Goal: Find specific page/section: Find specific page/section

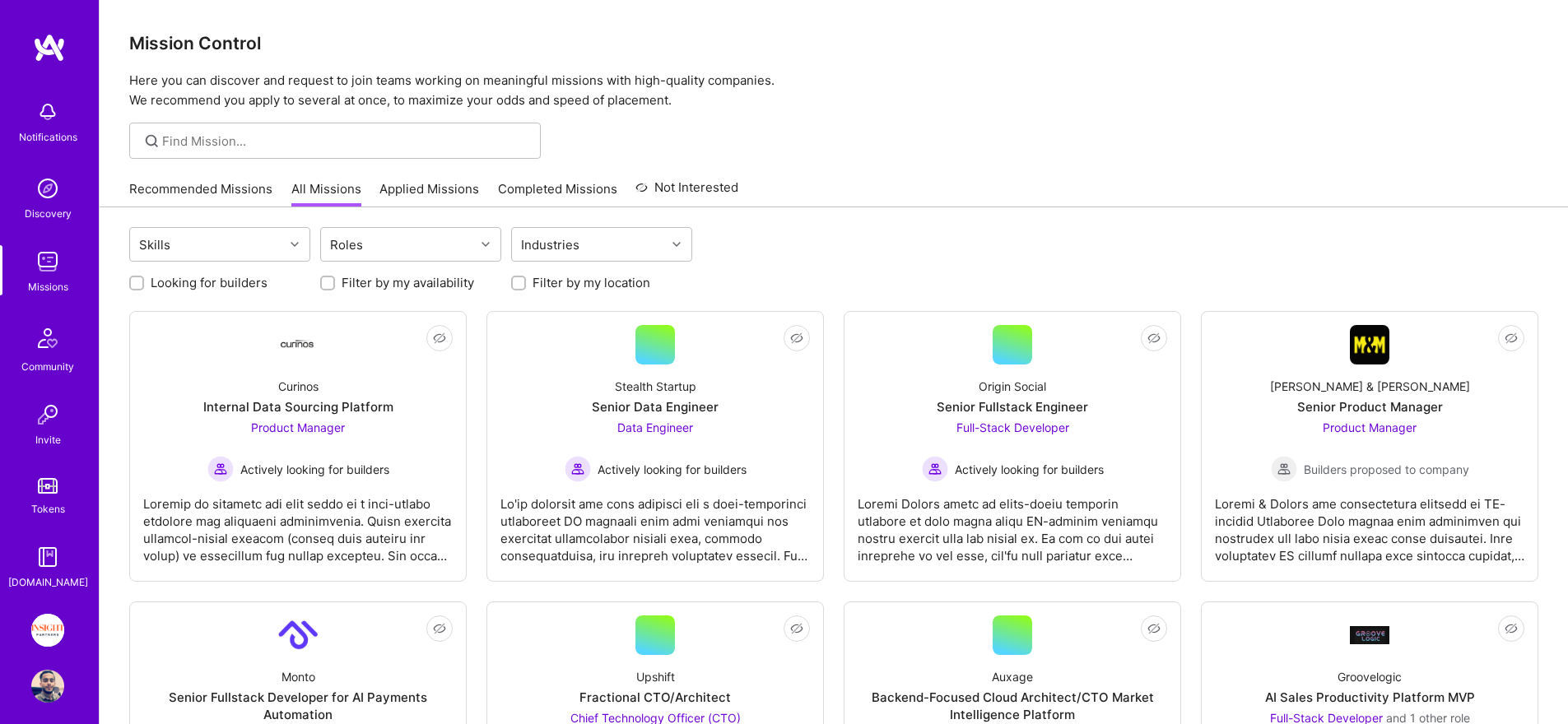
click at [543, 177] on div "Recommended Missions All Missions Applied Missions Completed Missions Not Inter…" at bounding box center [434, 189] width 609 height 36
click at [539, 185] on link "Completed Missions" at bounding box center [558, 193] width 119 height 27
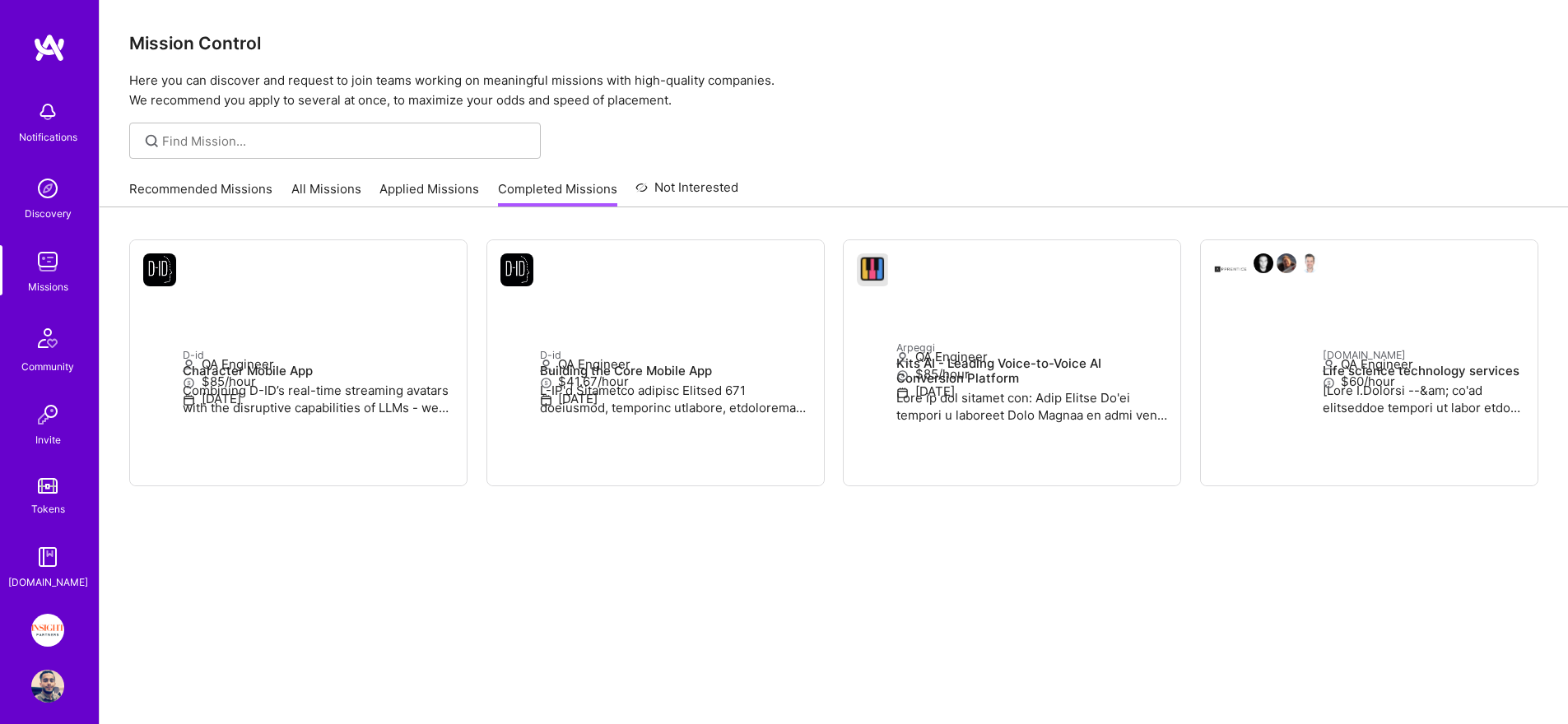
click at [320, 195] on link "All Missions" at bounding box center [327, 193] width 70 height 27
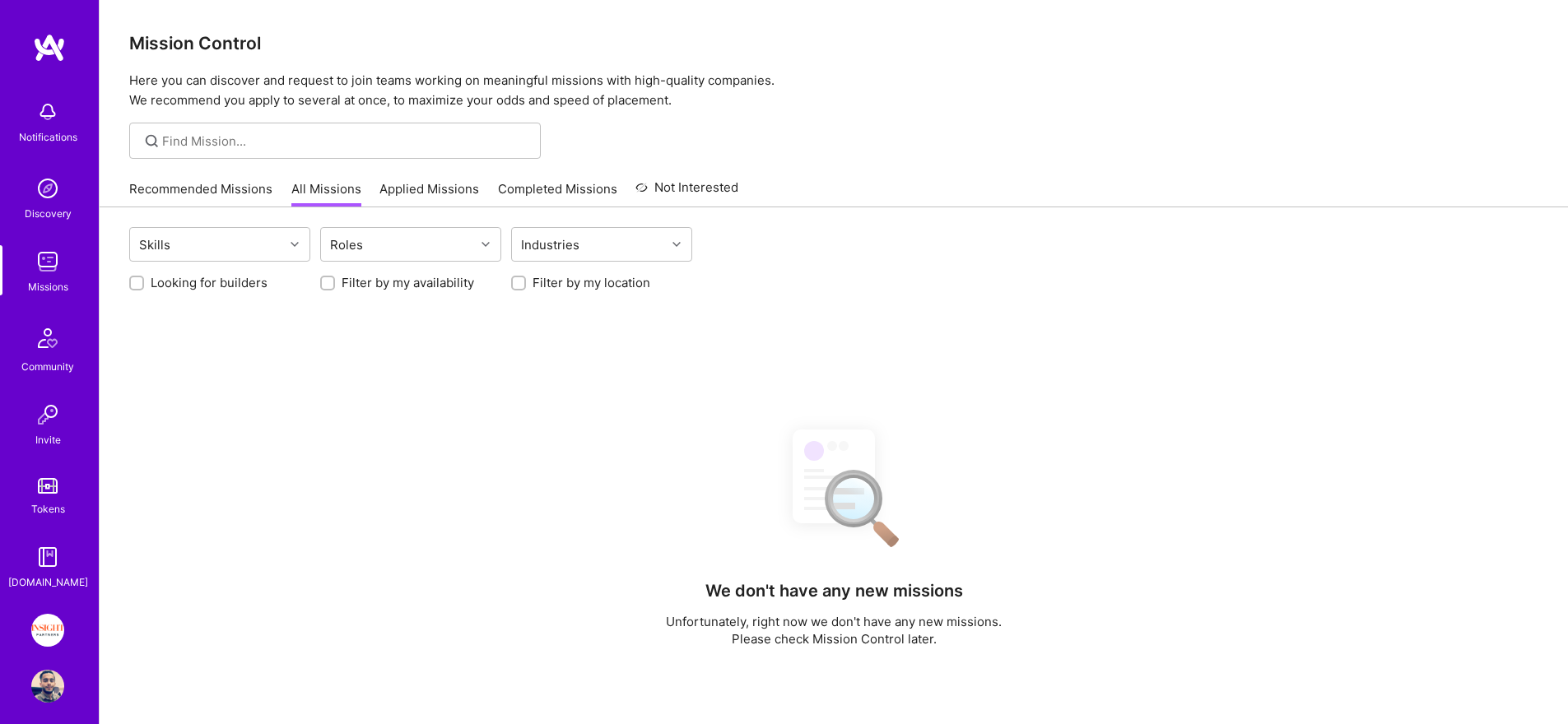
click at [485, 185] on div "Recommended Missions All Missions Applied Missions Completed Missions Not Inter…" at bounding box center [434, 189] width 609 height 36
click at [458, 188] on link "Applied Missions" at bounding box center [429, 193] width 99 height 27
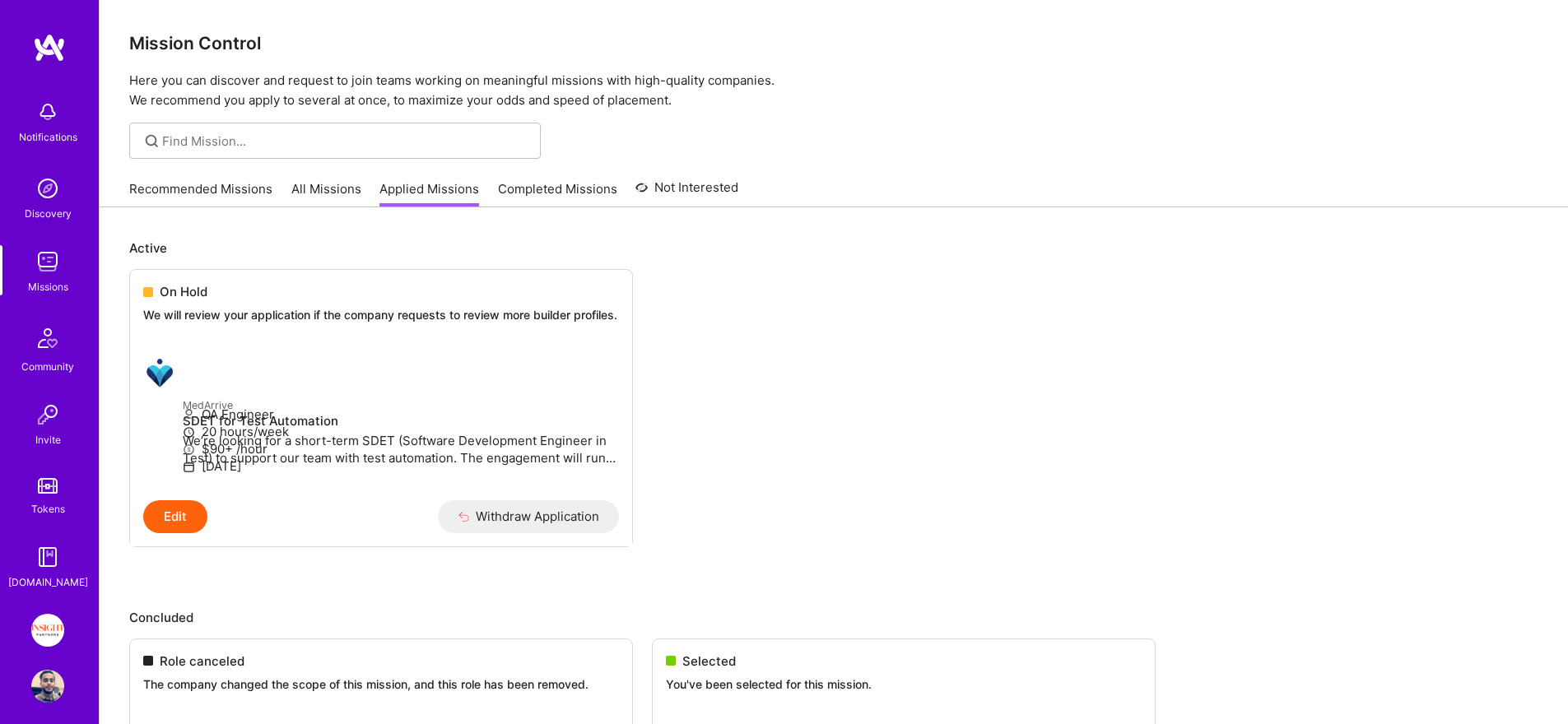
click at [330, 188] on link "All Missions" at bounding box center [327, 193] width 70 height 27
